Goal: Check status: Check status

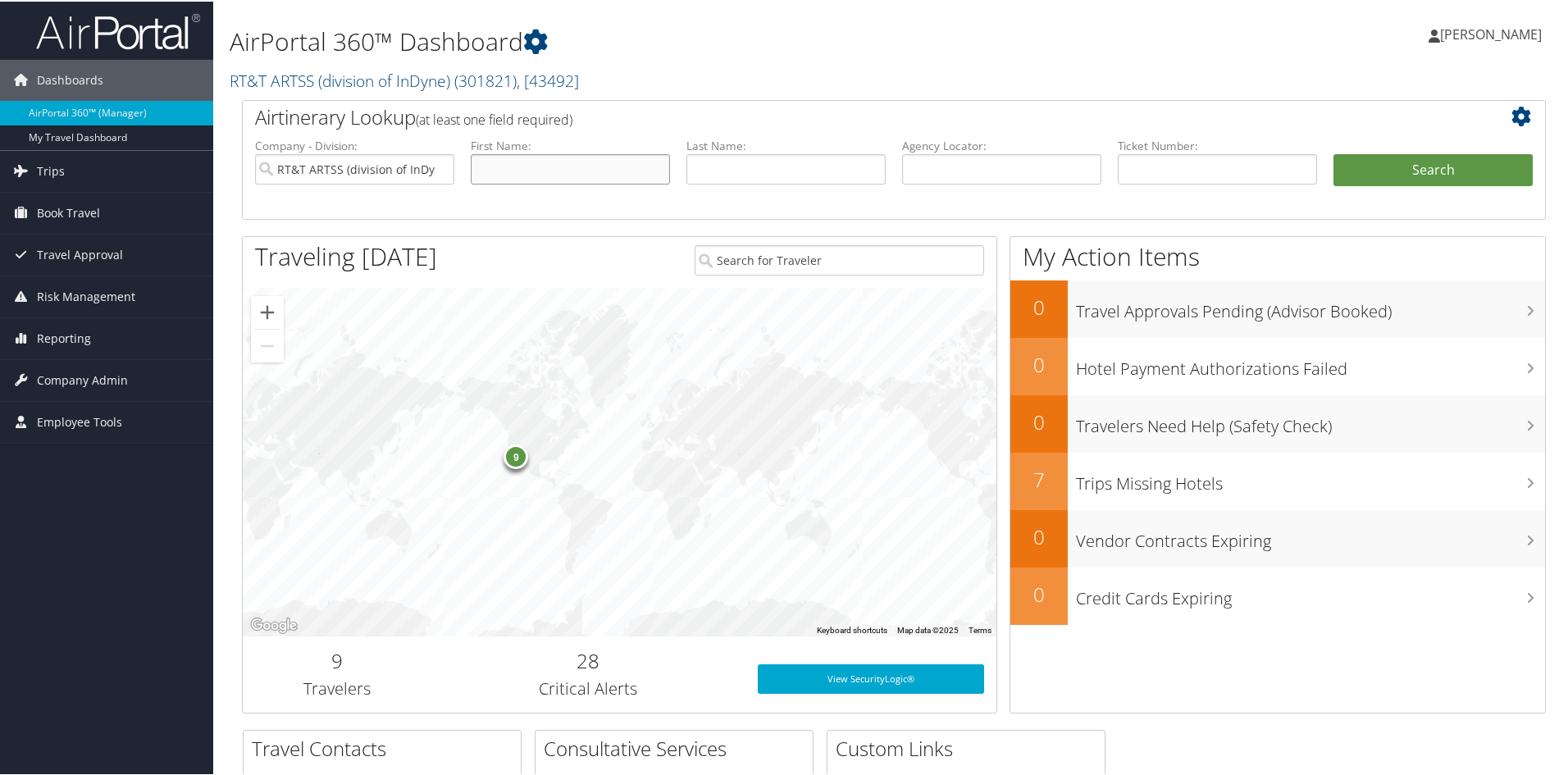
click at [561, 165] on input "text" at bounding box center [570, 168] width 199 height 30
click at [541, 173] on input "rich" at bounding box center [570, 168] width 199 height 30
type input "Roger"
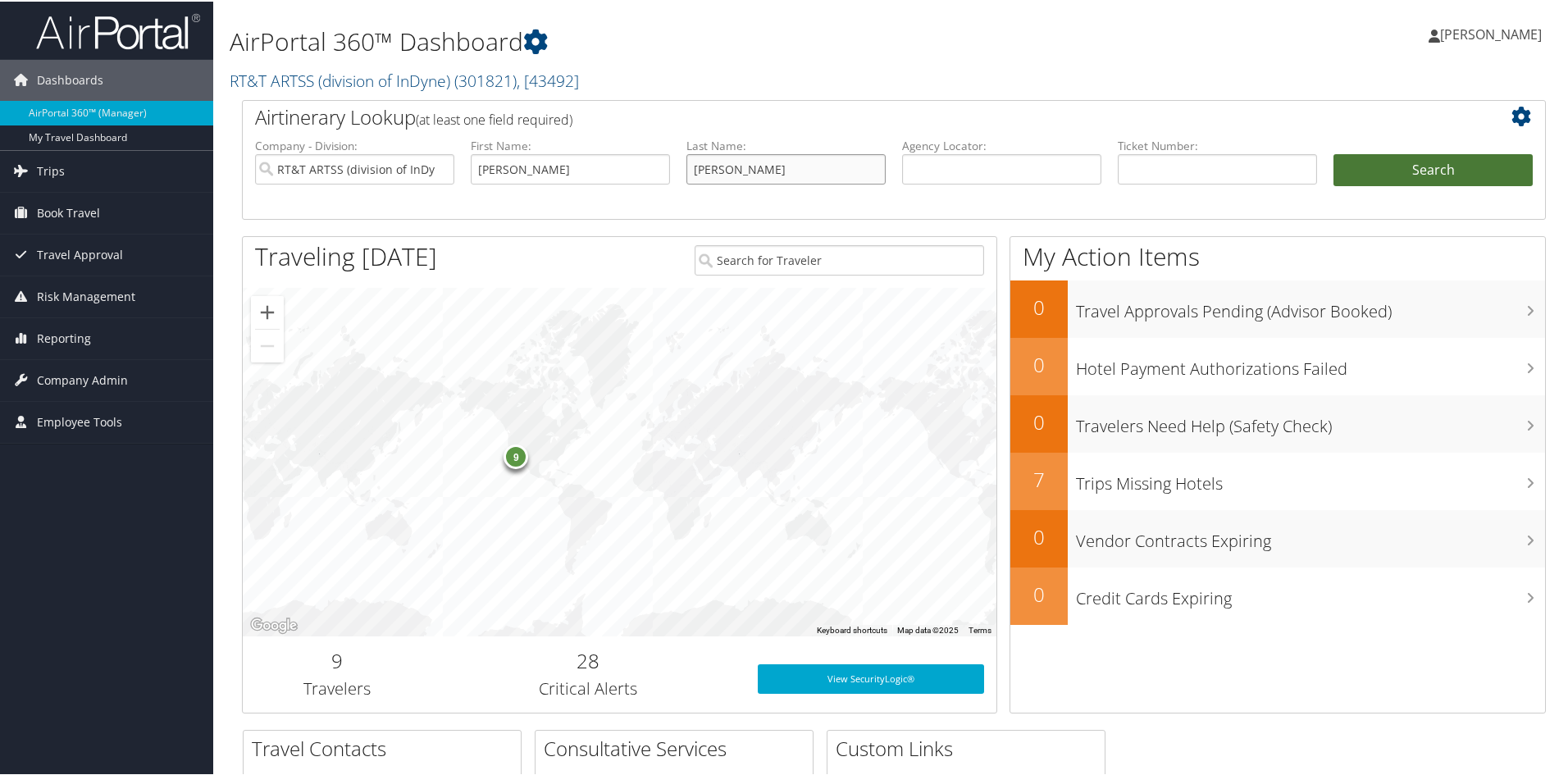
type input "Davis"
click at [1384, 174] on button "Search" at bounding box center [1433, 169] width 199 height 32
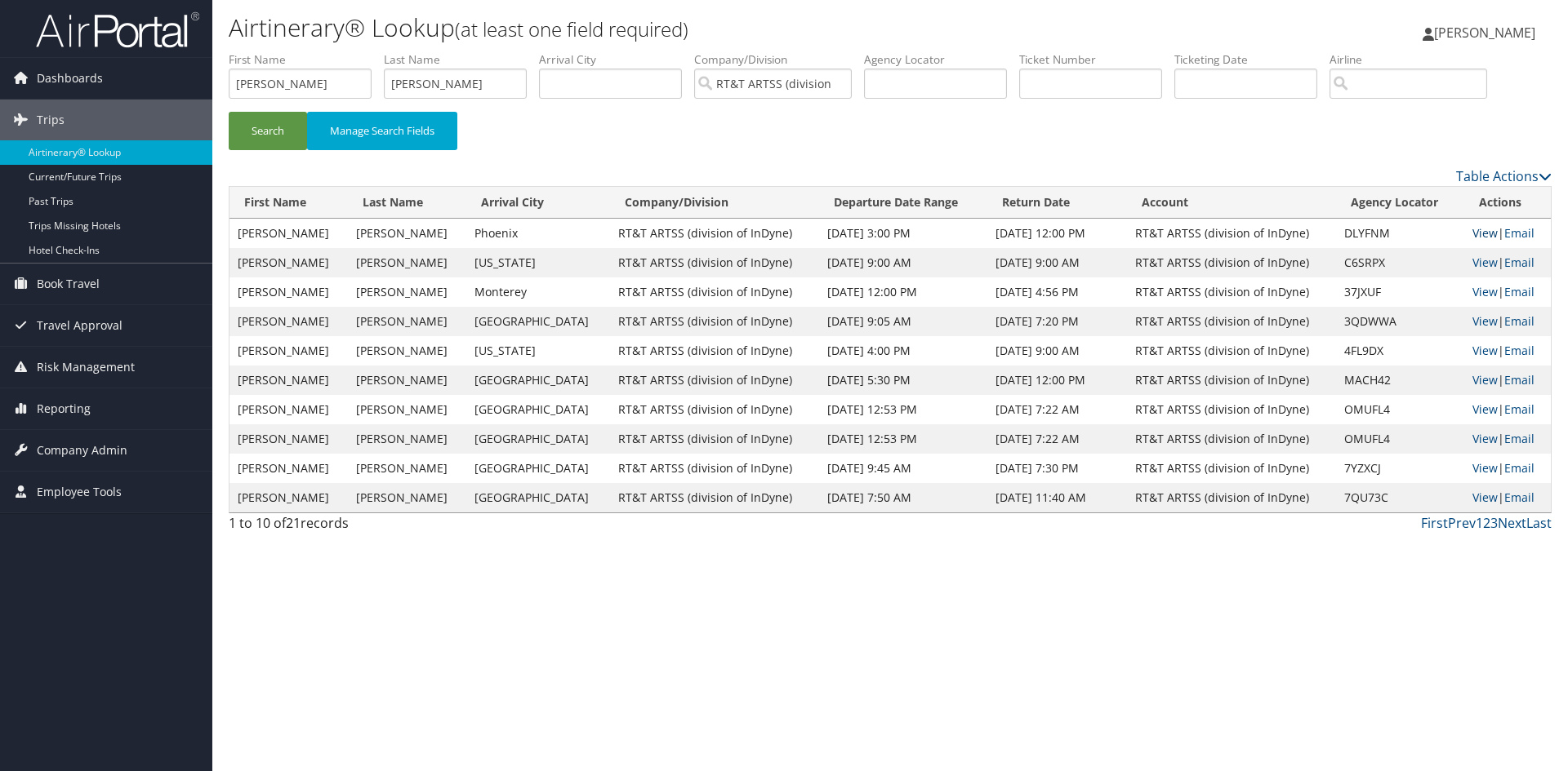
click at [1472, 232] on link "View" at bounding box center [1485, 233] width 25 height 16
click at [56, 275] on span "Book Travel" at bounding box center [68, 284] width 62 height 41
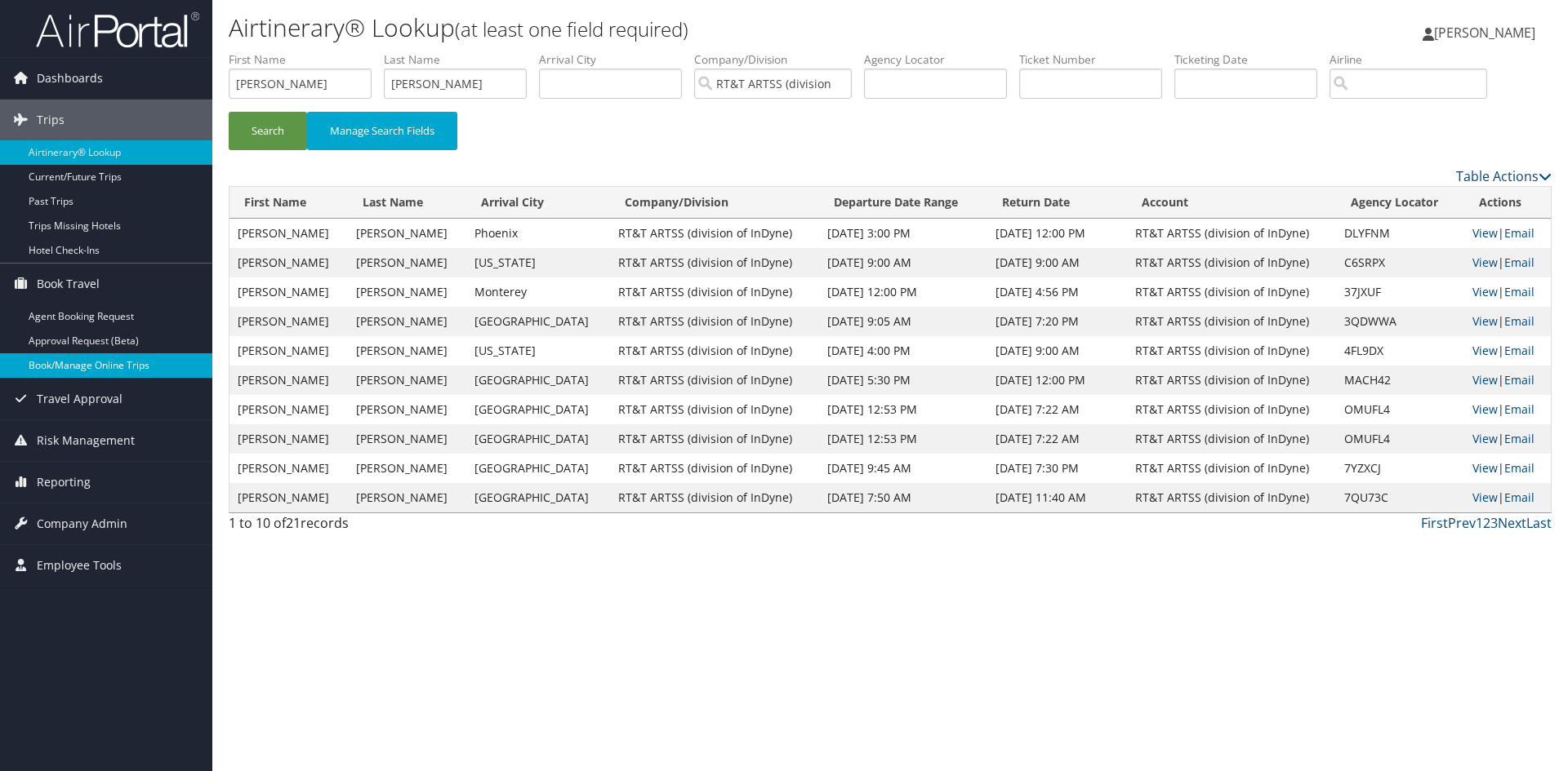
click at [89, 360] on link "Book/Manage Online Trips" at bounding box center [105, 365] width 212 height 24
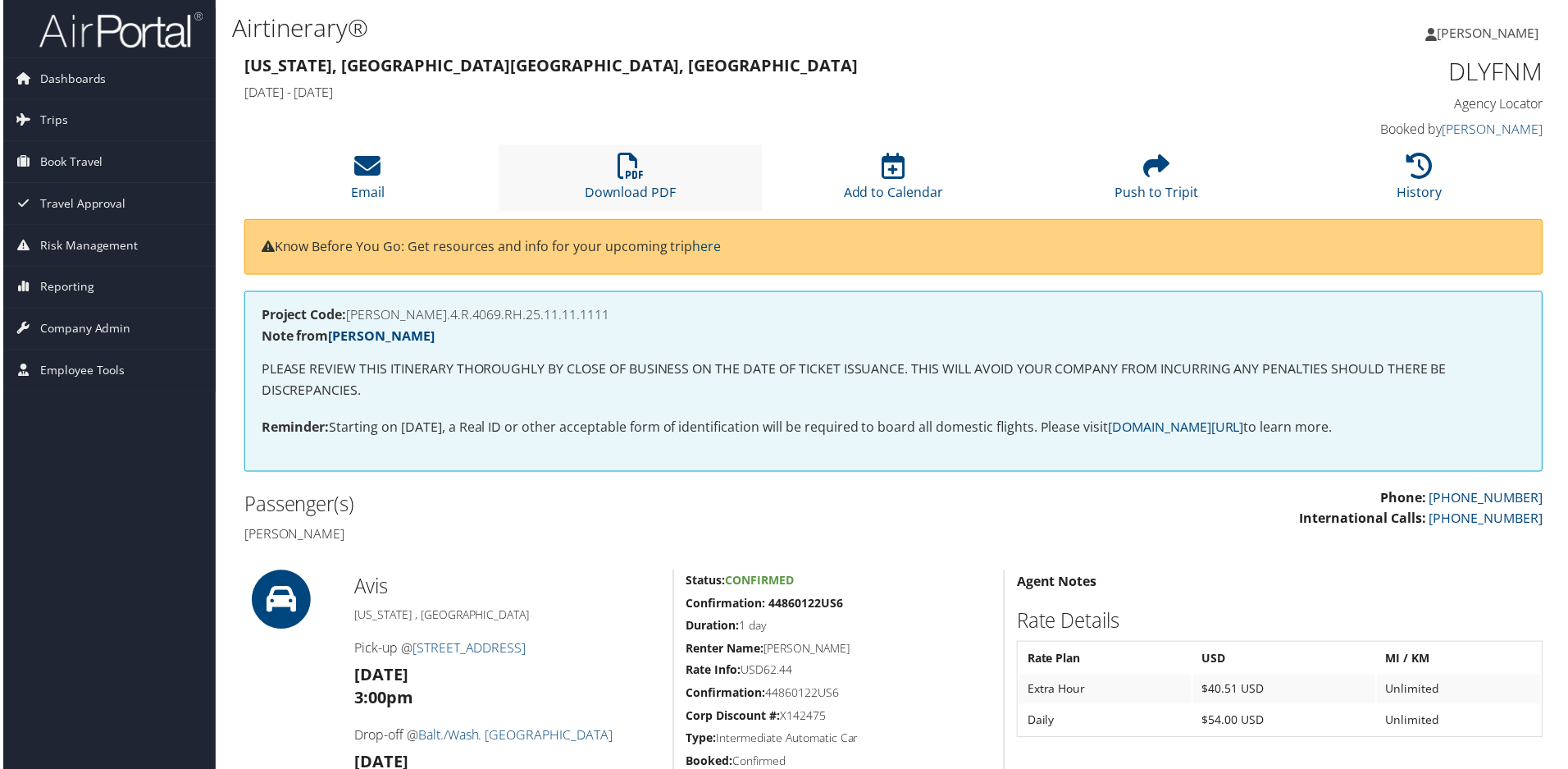
click at [642, 173] on li "Download PDF" at bounding box center [630, 179] width 264 height 67
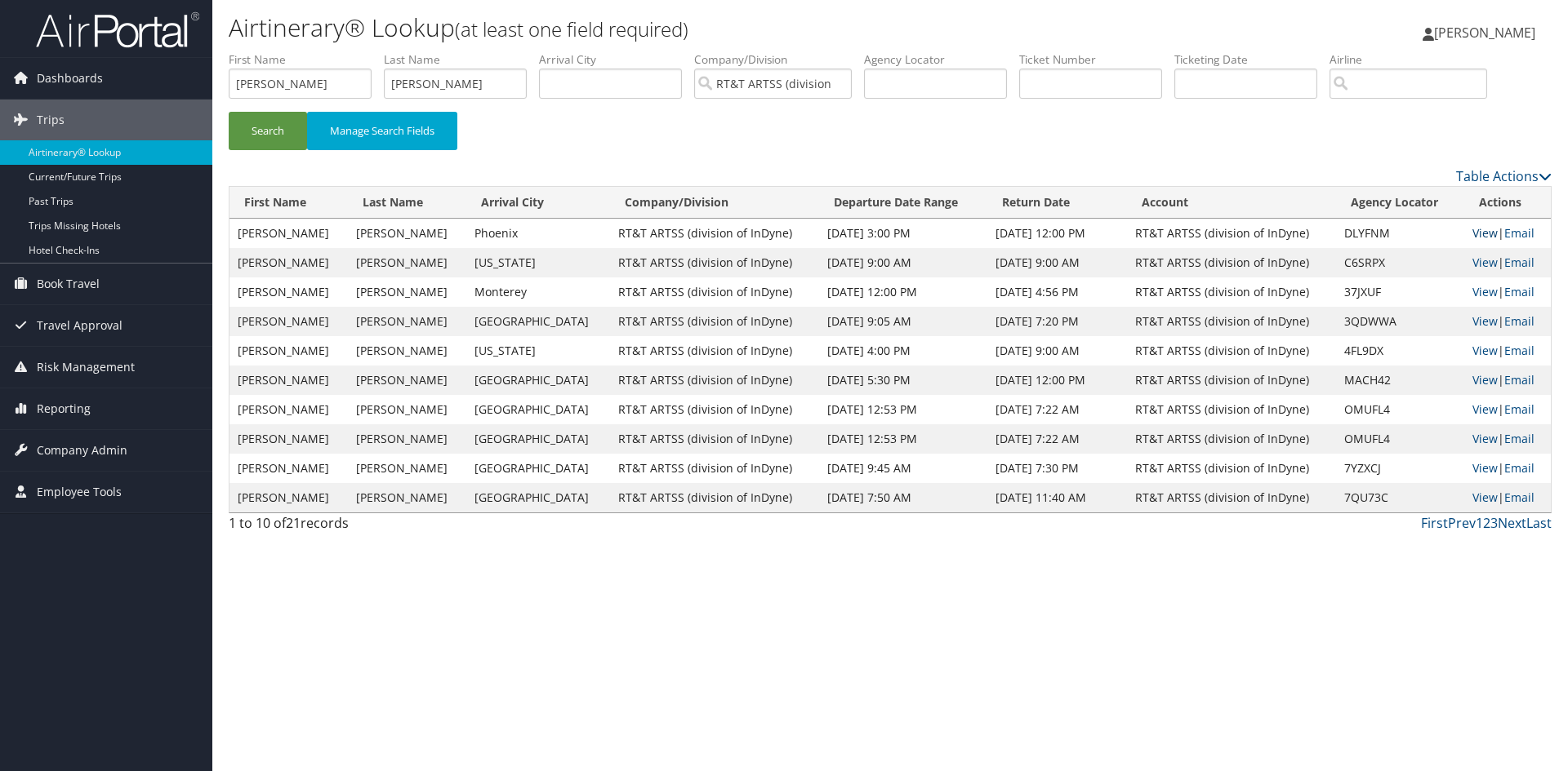
click at [1478, 234] on link "View" at bounding box center [1485, 233] width 25 height 16
click at [58, 33] on img at bounding box center [117, 29] width 163 height 38
